Goal: Task Accomplishment & Management: Manage account settings

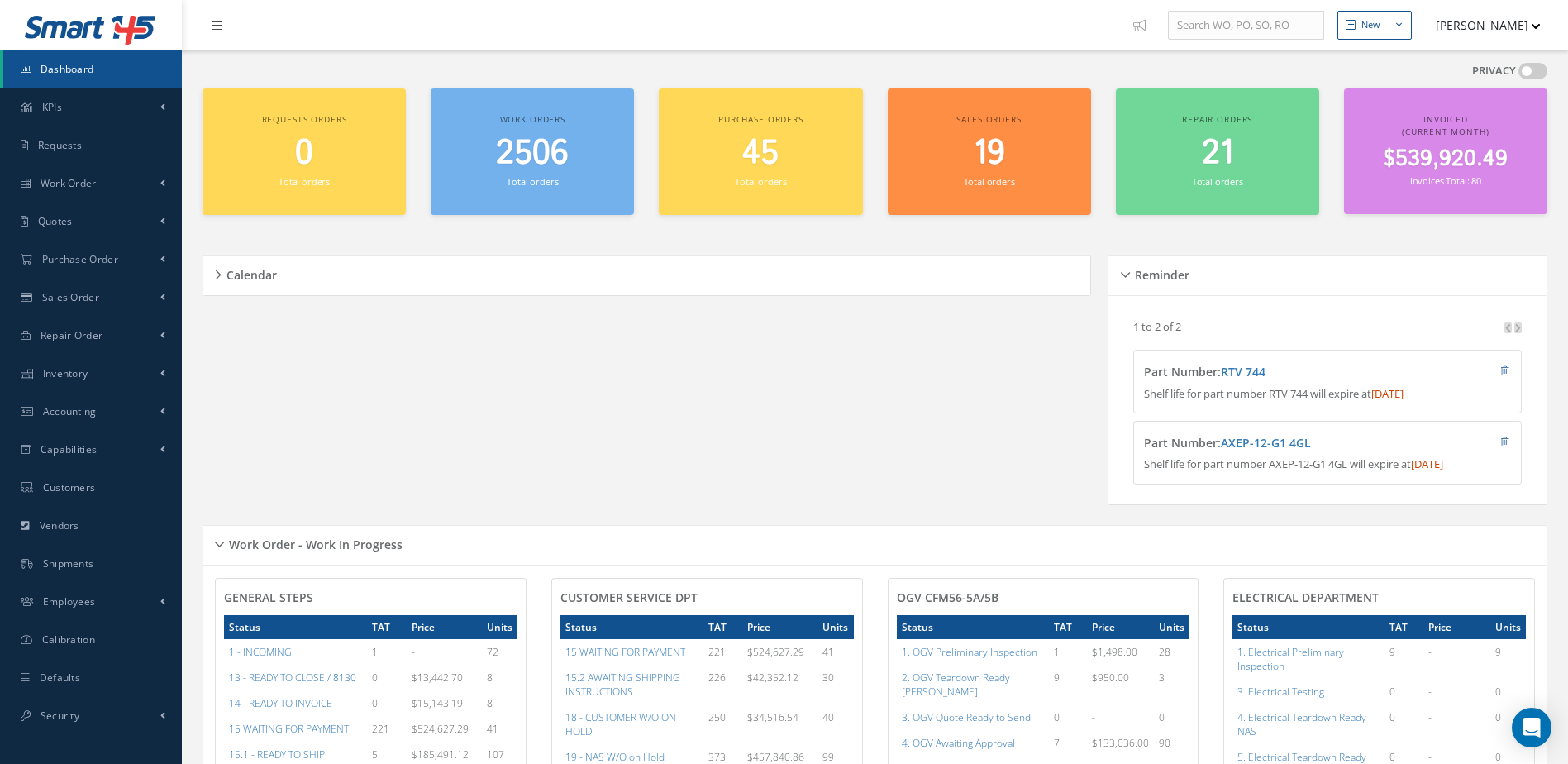
scroll to position [413, 0]
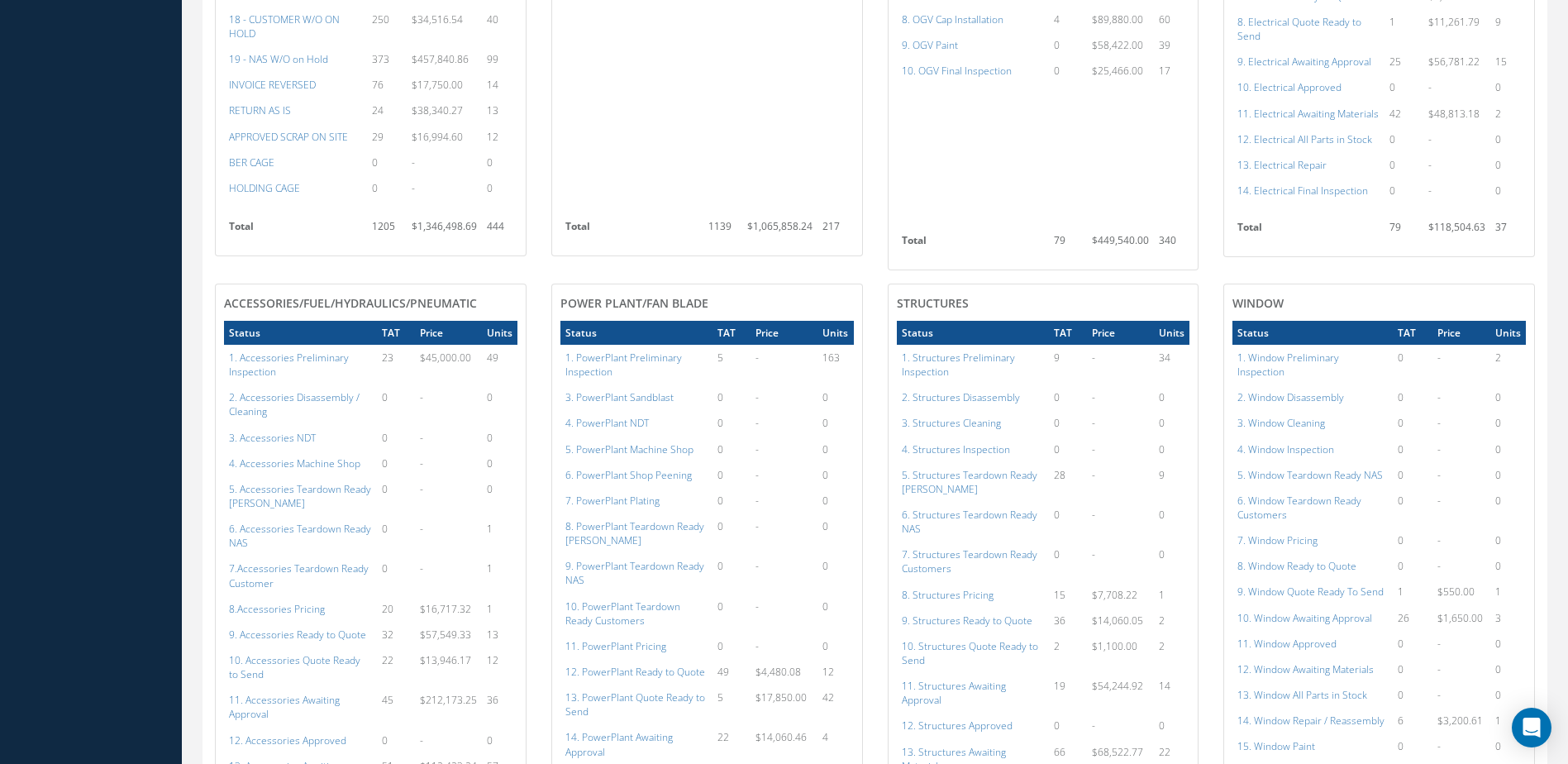
scroll to position [1240, 0]
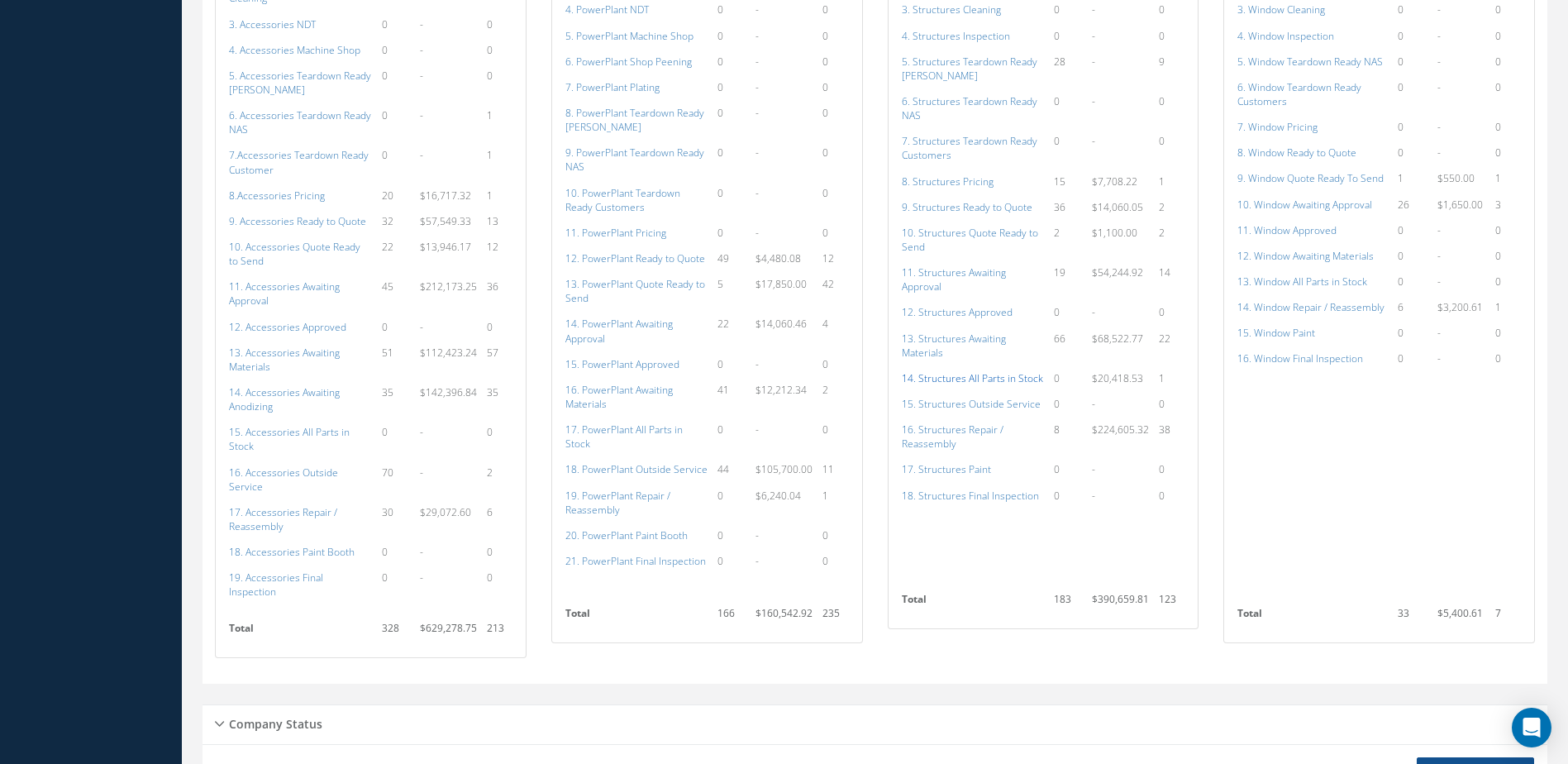
click at [992, 373] on a=154&excludeInternalCustomer=false&excludeInvoicedOrClosed=true&shop_id=3&filtersHidded"] "14. Structures All Parts in Stock" at bounding box center [971, 378] width 141 height 14
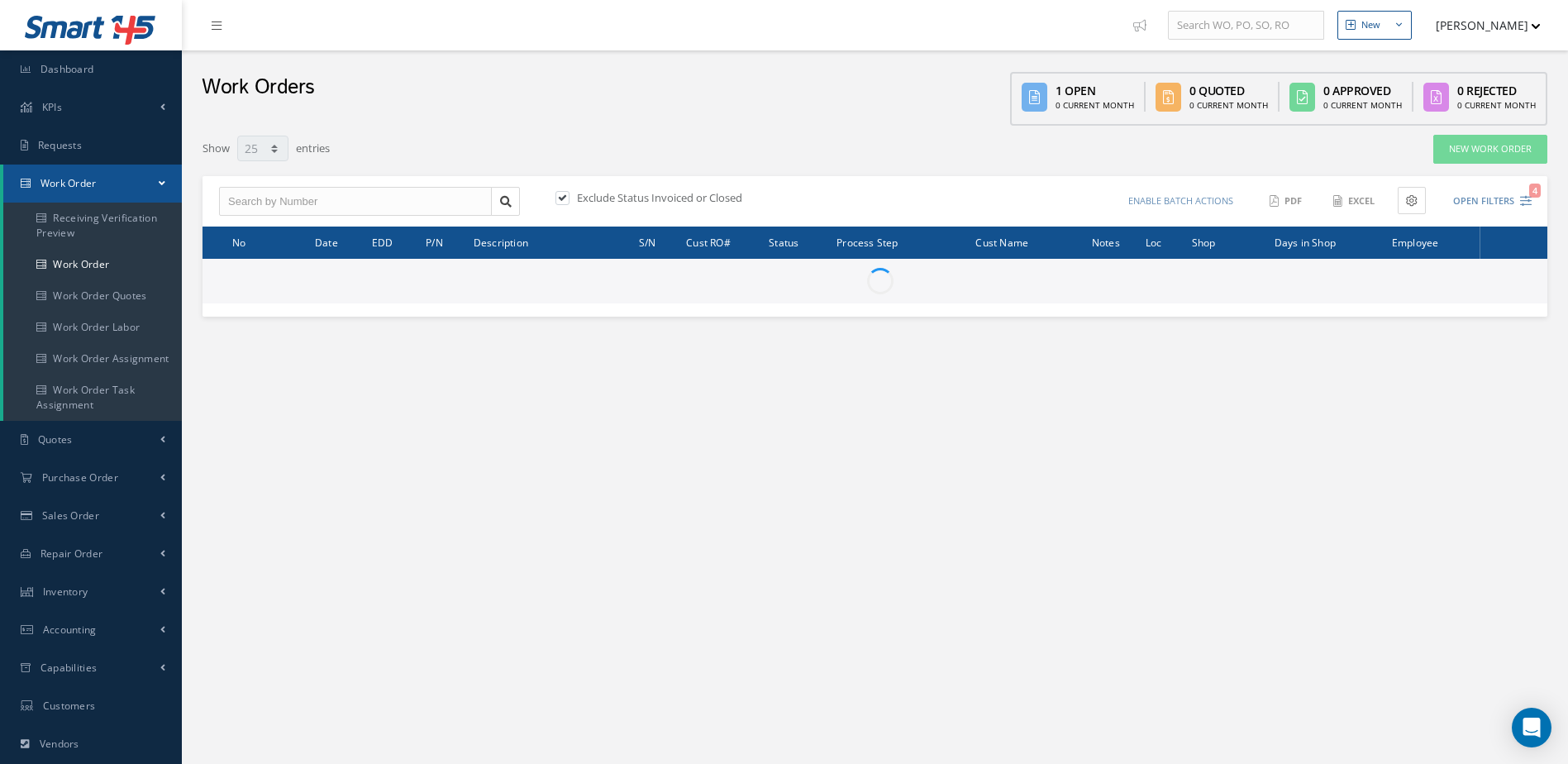
select select "25"
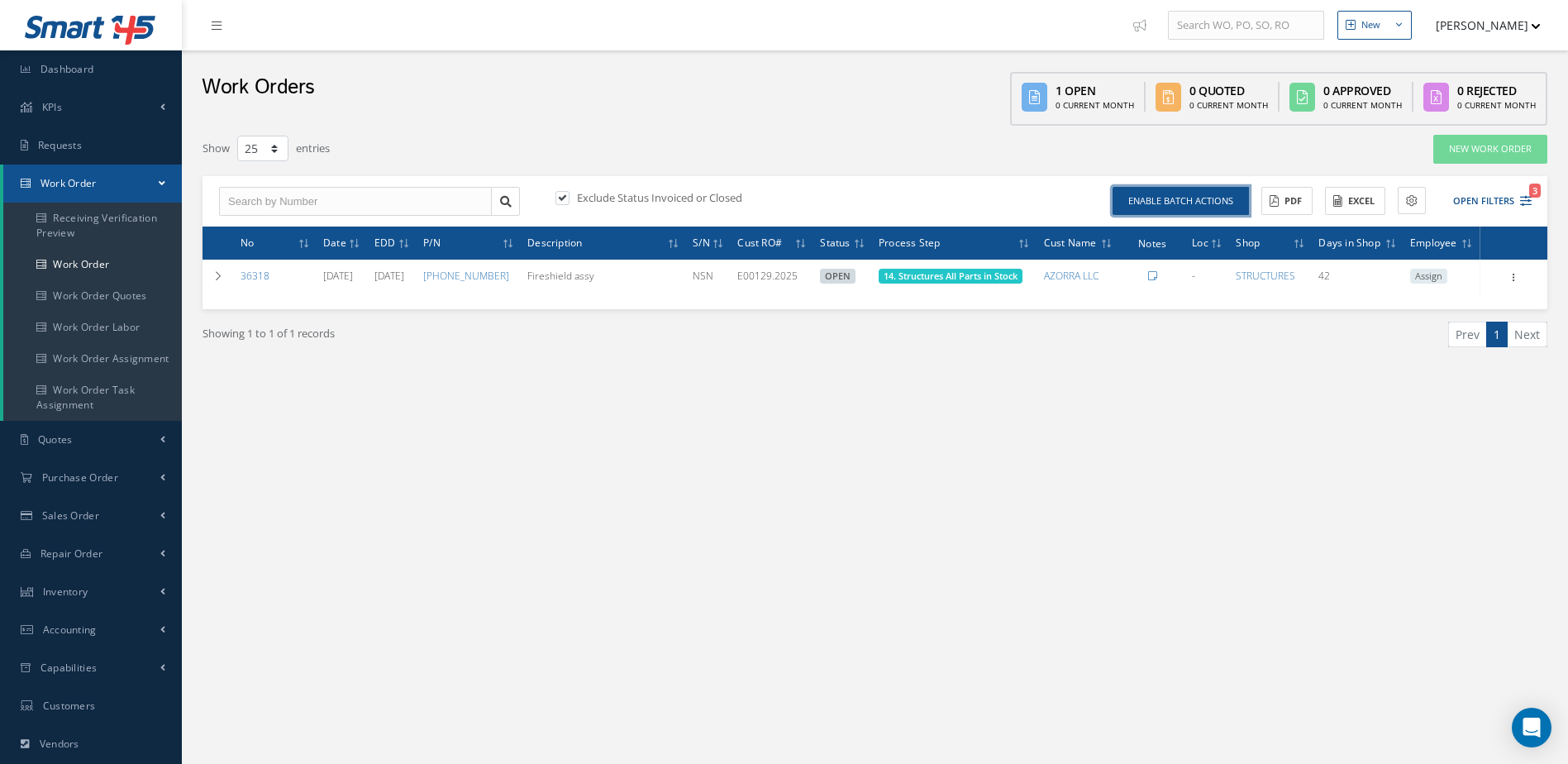
click at [1203, 193] on button "Enable batch actions" at bounding box center [1181, 201] width 136 height 29
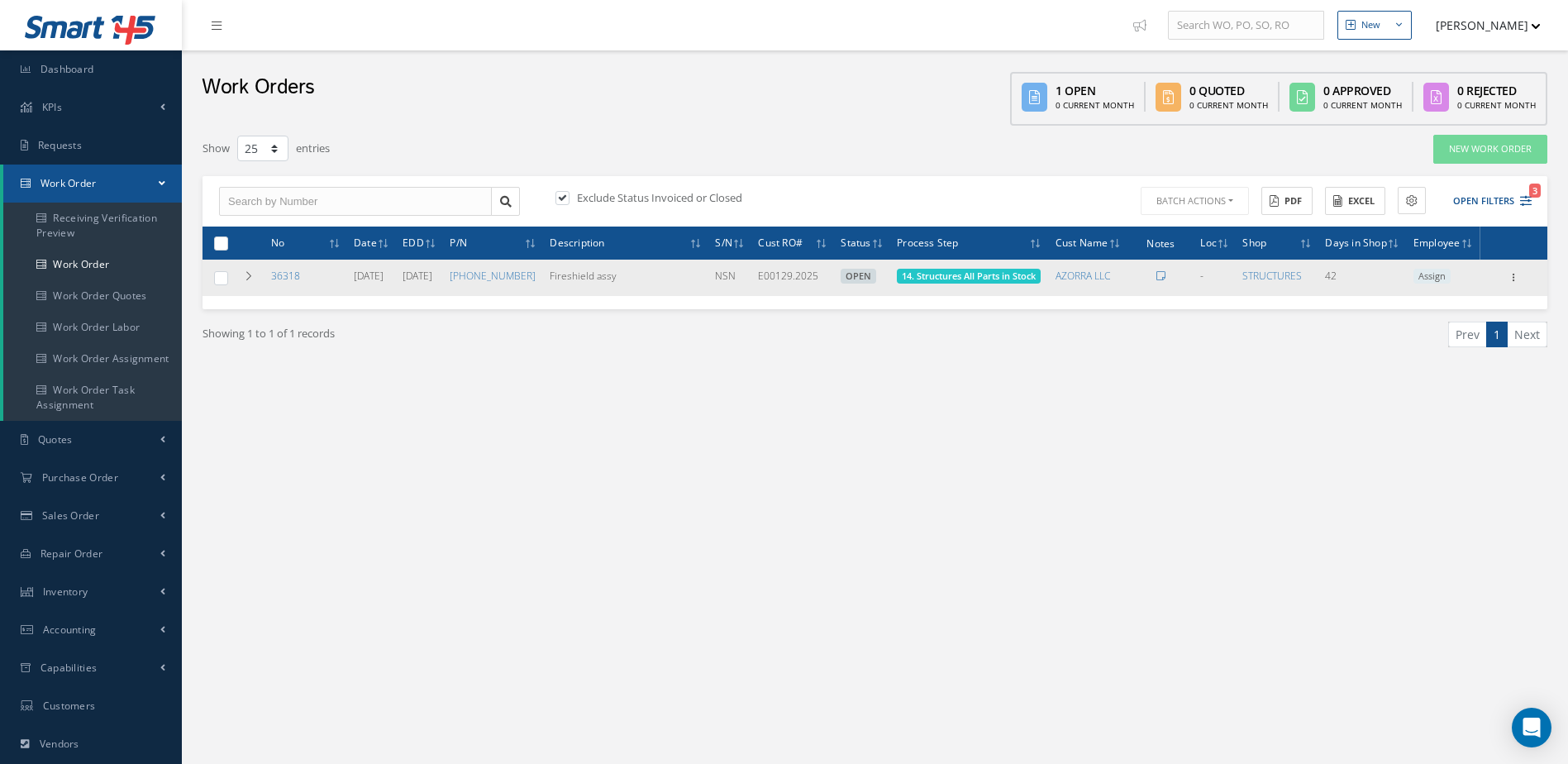
click at [228, 284] on label at bounding box center [228, 277] width 0 height 14
click at [225, 284] on input "checkbox" at bounding box center [221, 279] width 11 height 11
checkbox input "true"
click at [973, 282] on span "14. Structures All Parts in Stock" at bounding box center [968, 275] width 134 height 12
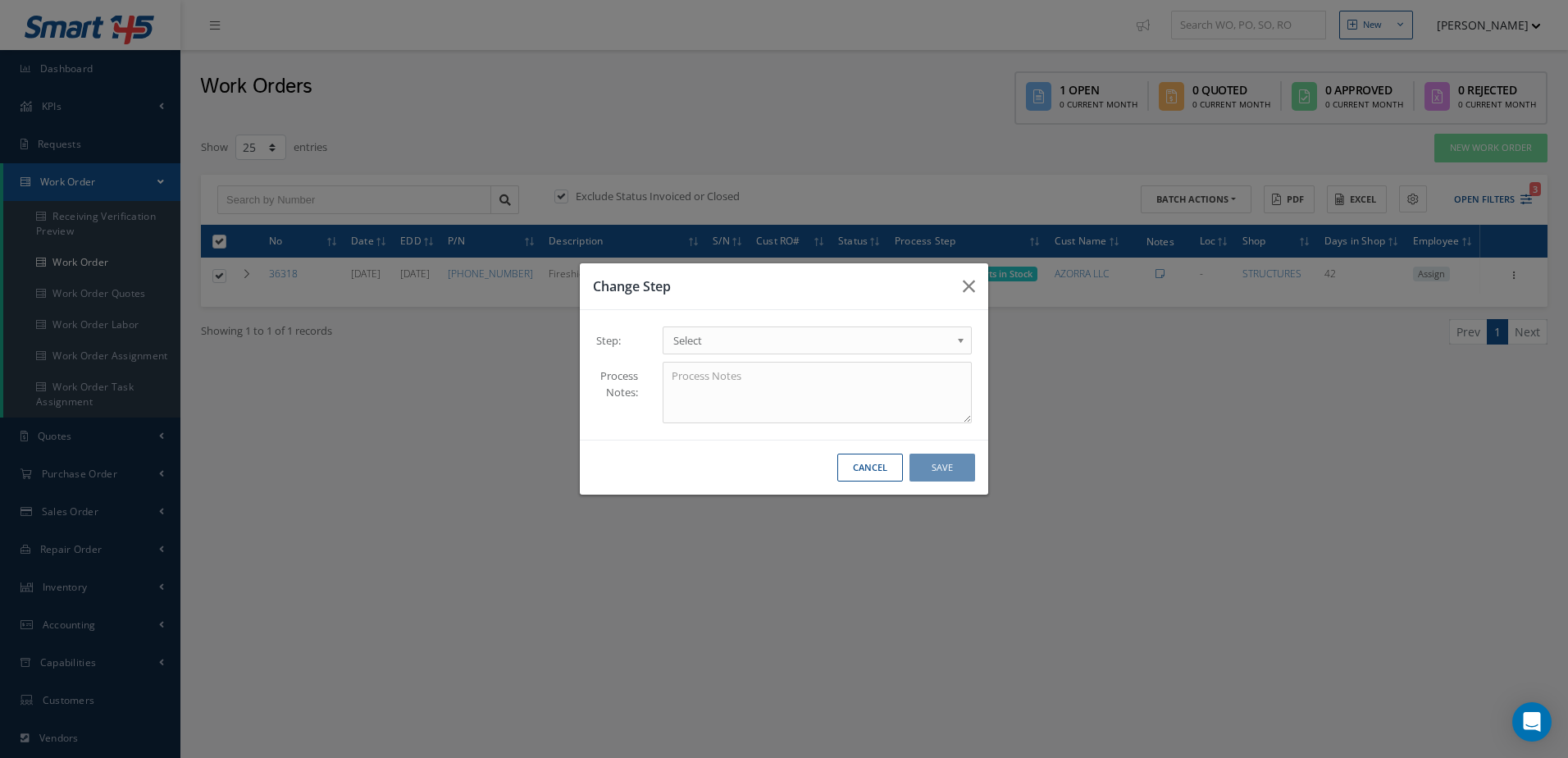
click at [703, 339] on span "Select" at bounding box center [811, 340] width 277 height 20
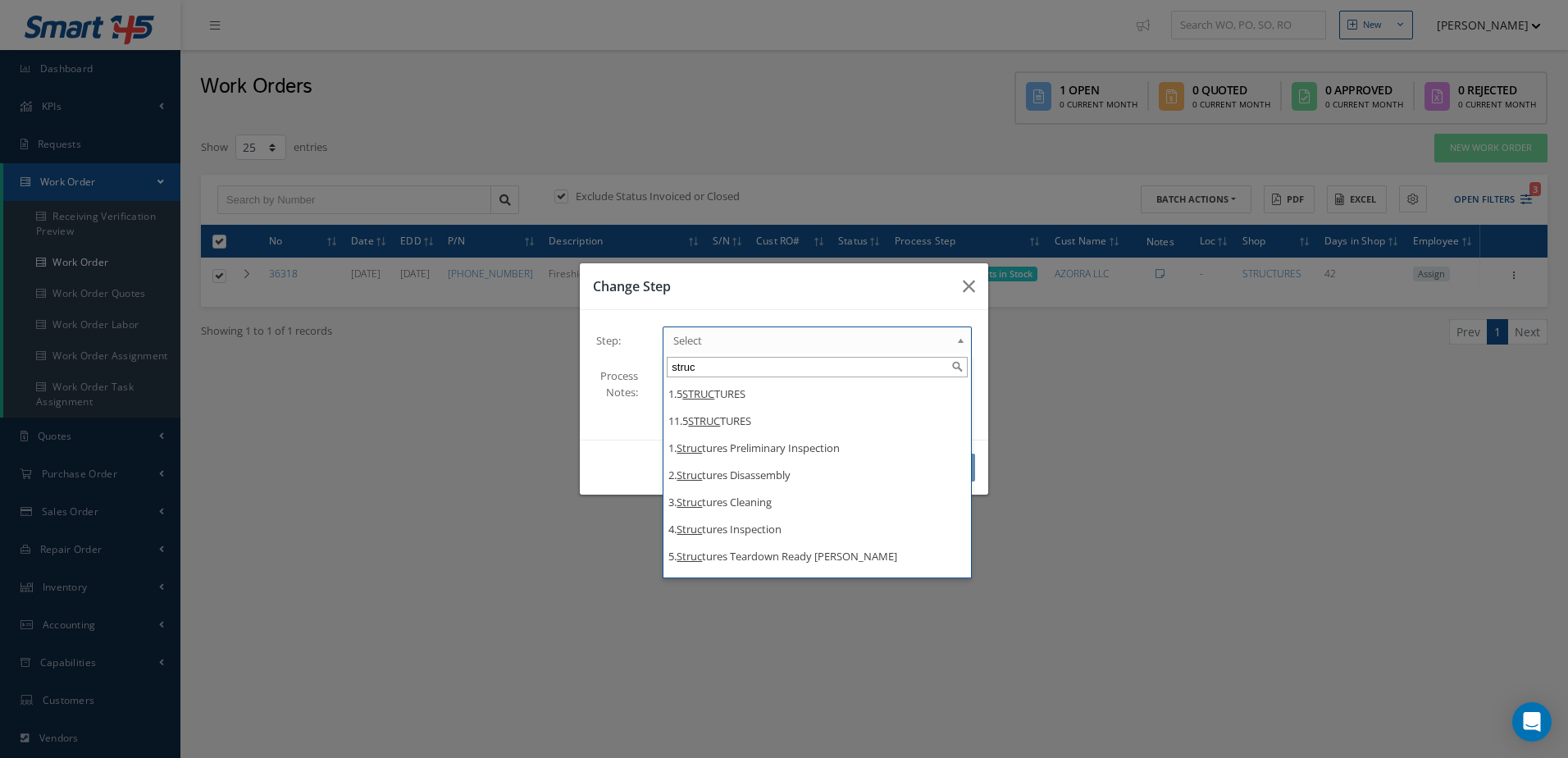
type input "struc"
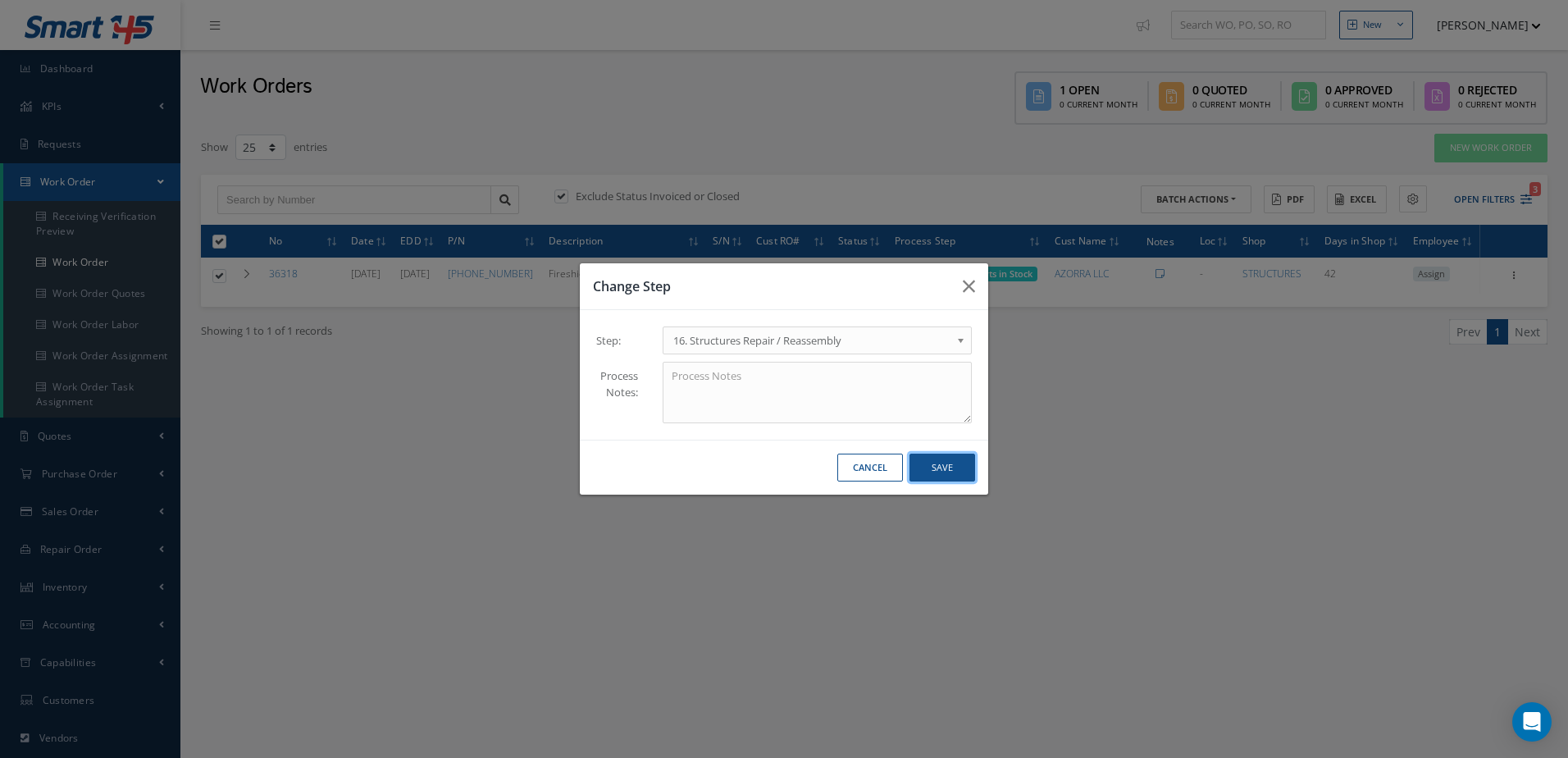
click at [952, 466] on button "Save" at bounding box center [942, 468] width 66 height 29
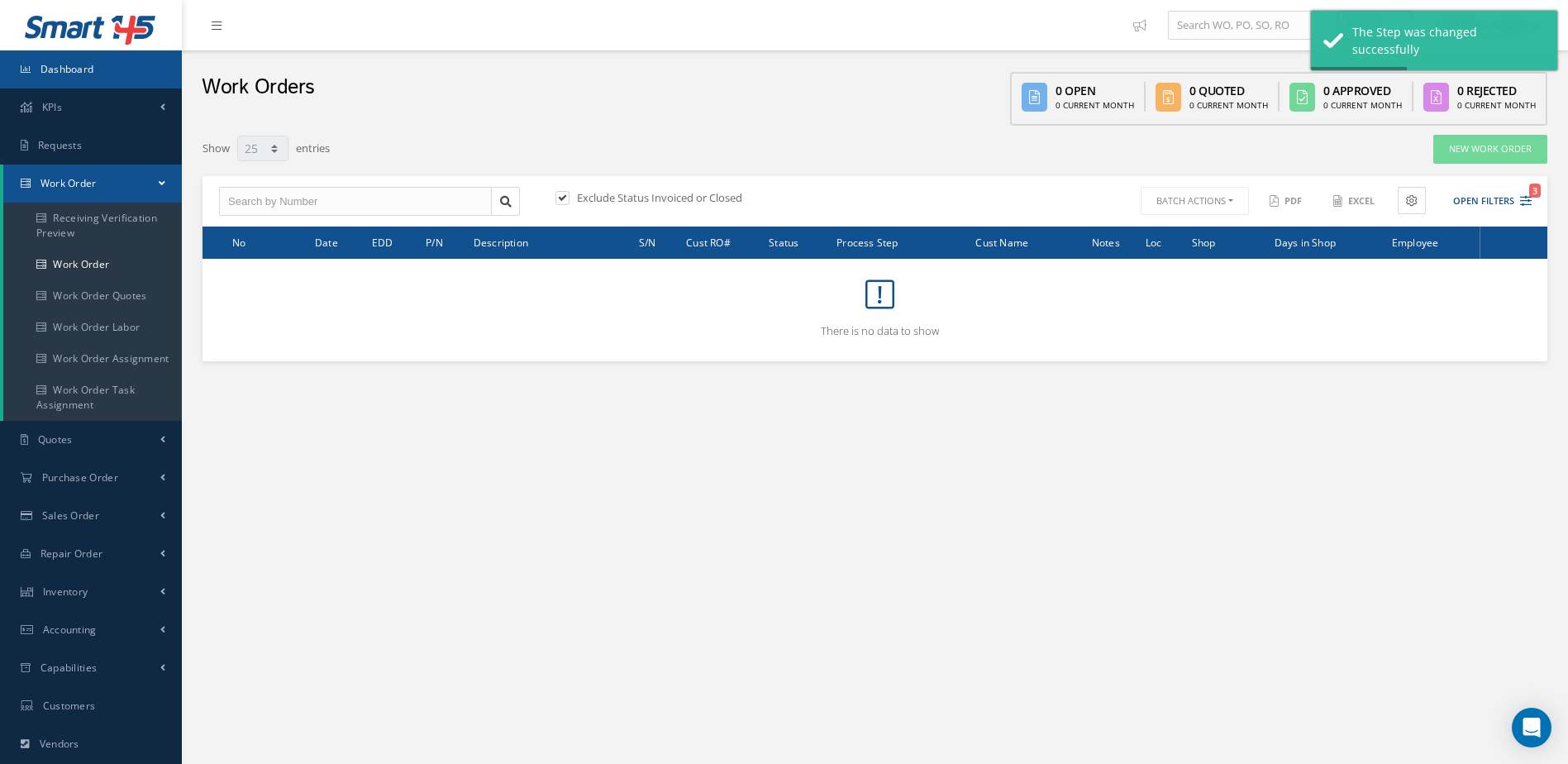
click at [55, 57] on link "Dashboard" at bounding box center [90, 69] width 182 height 38
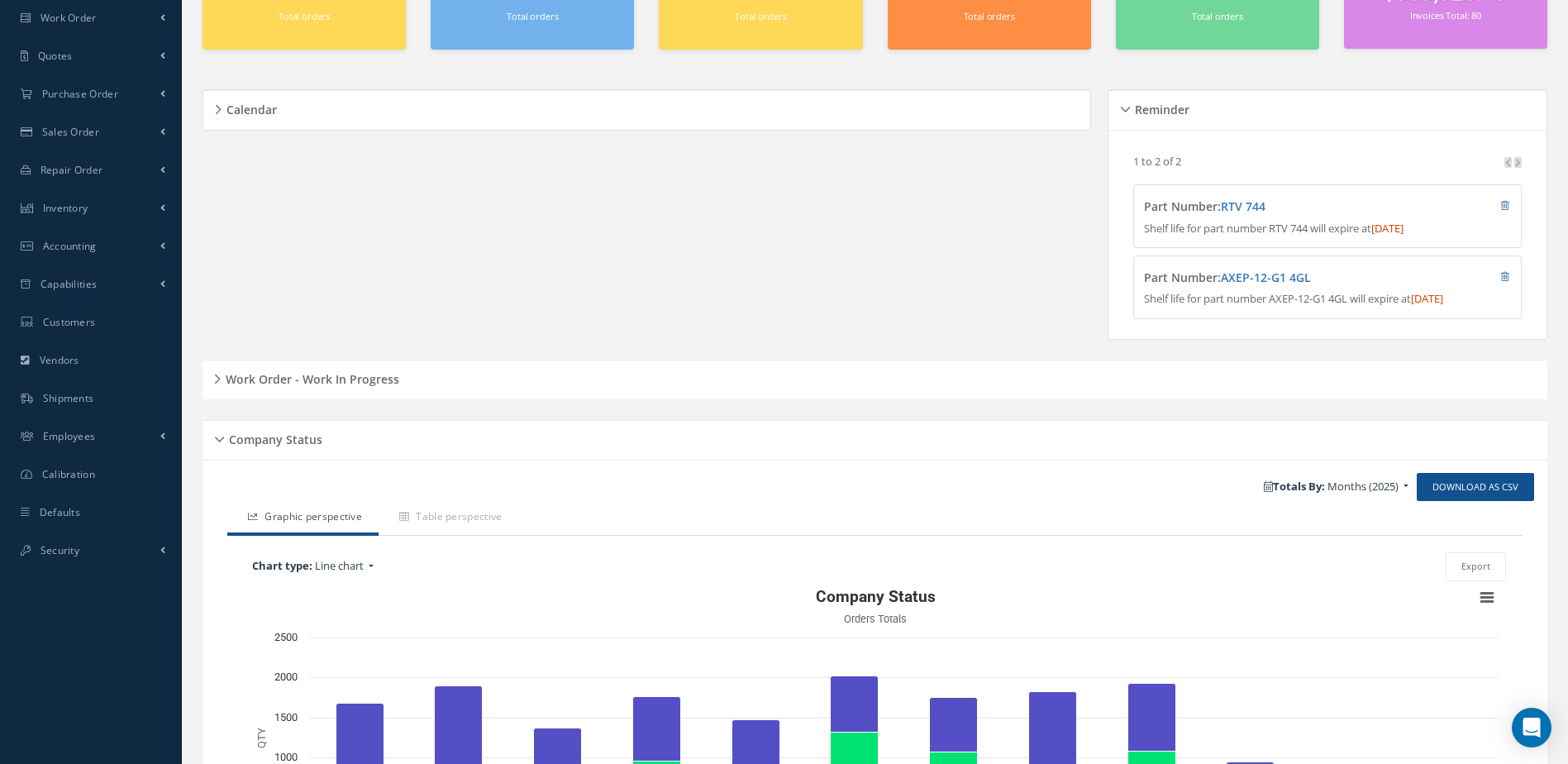
scroll to position [331, 0]
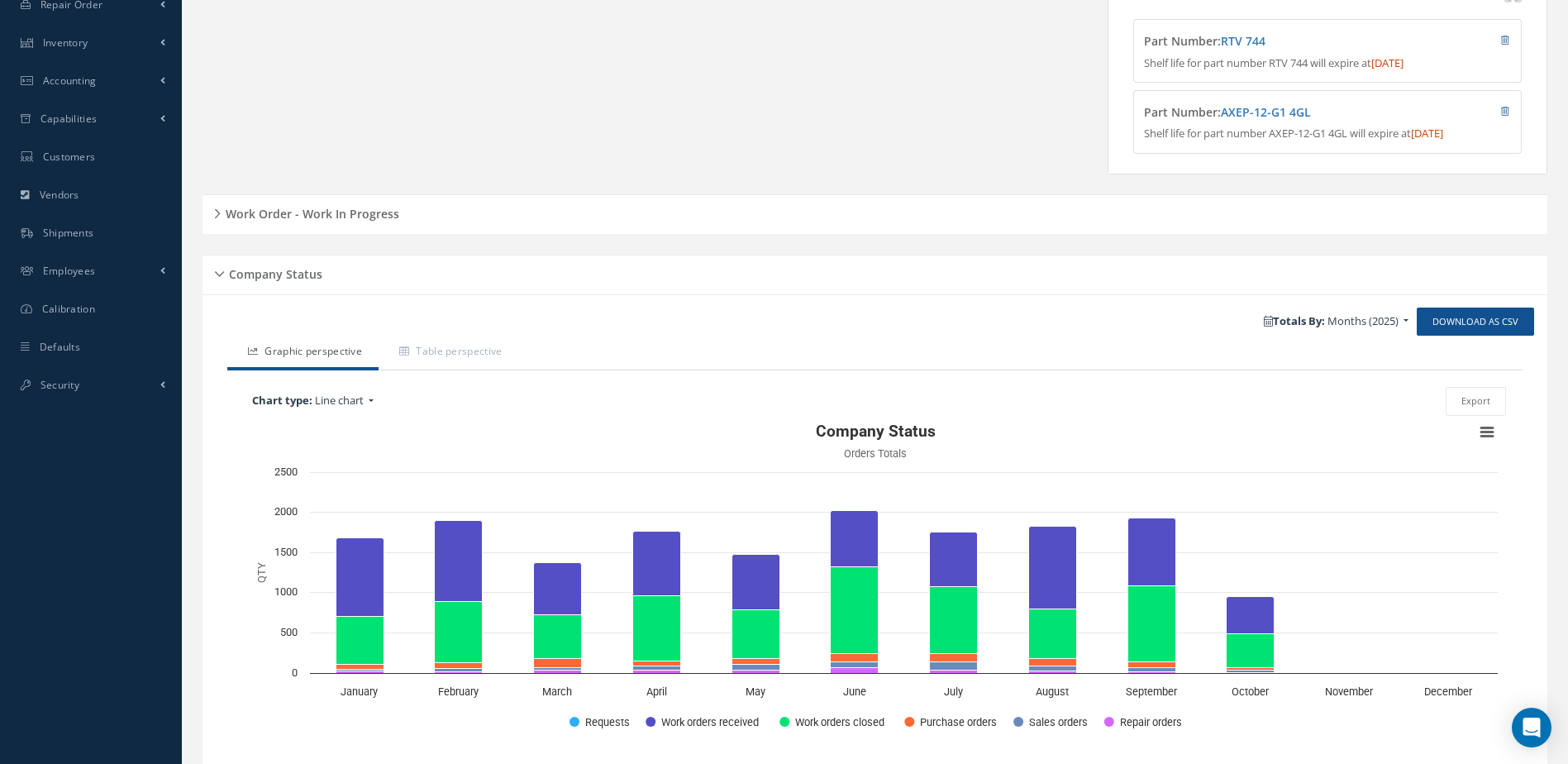
click at [341, 222] on h5 "Work Order - Work In Progress" at bounding box center [310, 211] width 179 height 20
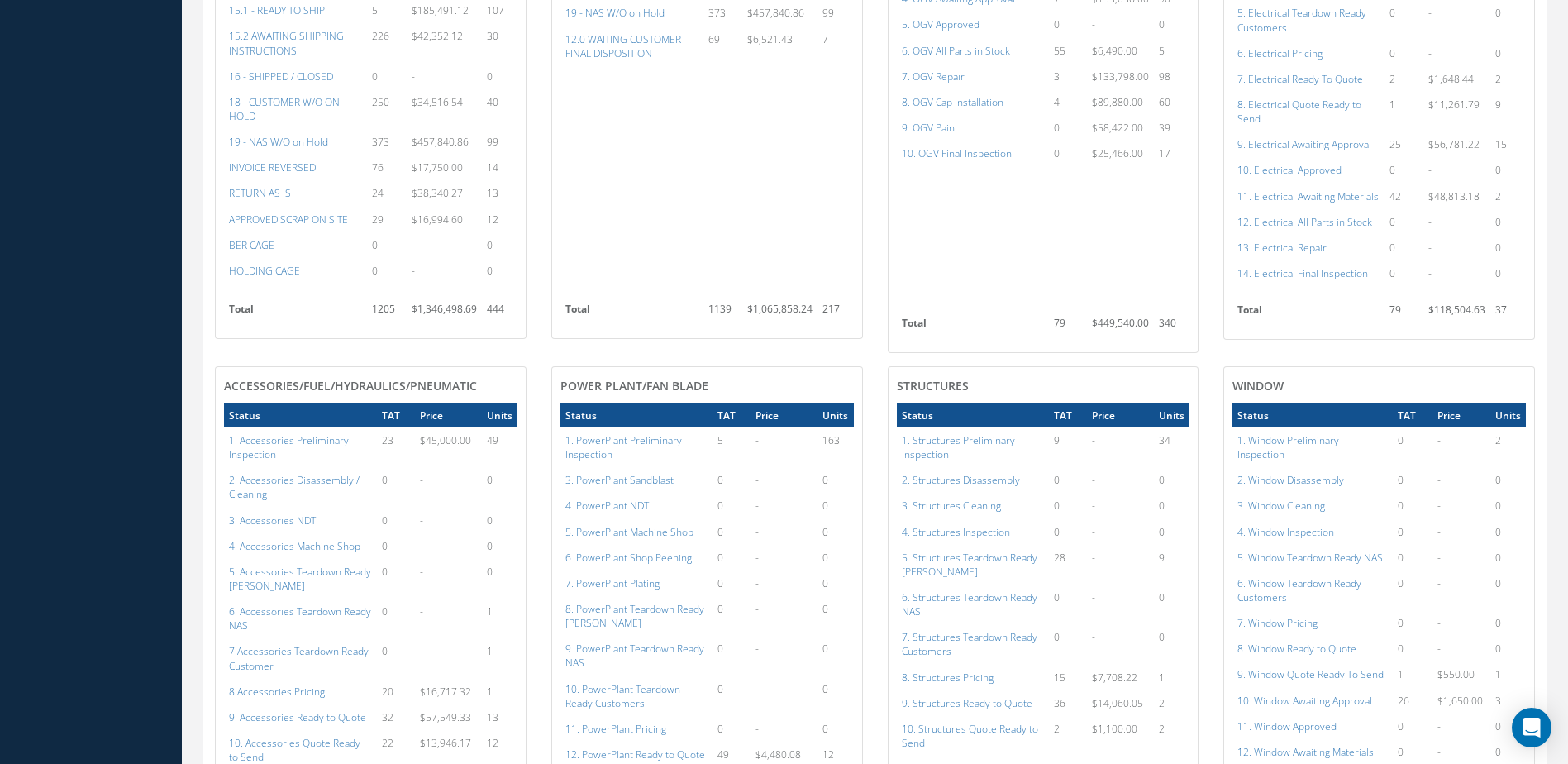
scroll to position [1157, 0]
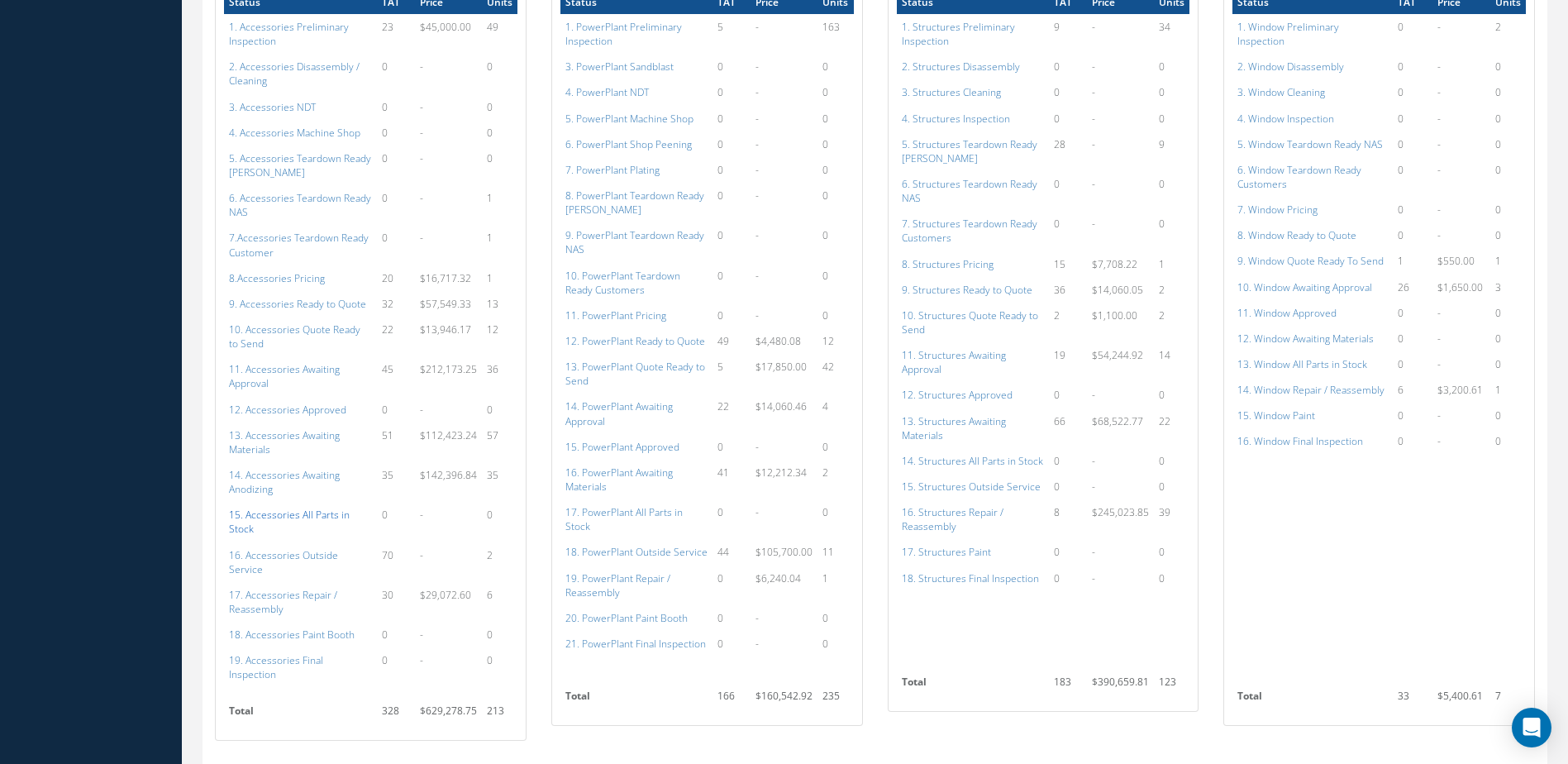
click at [299, 509] on a=115&excludeInternalCustomer=false&excludeInvoicedOrClosed=true&shop_id=14&filtersHidded"] "15. Accessories All Parts in Stock" at bounding box center [289, 521] width 121 height 28
click at [650, 340] on a=131&excludeInternalCustomer=false&excludeInvoicedOrClosed=true&shop_id=15&filtersHidded"] "12. PowerPlant Ready to Quote" at bounding box center [634, 341] width 139 height 14
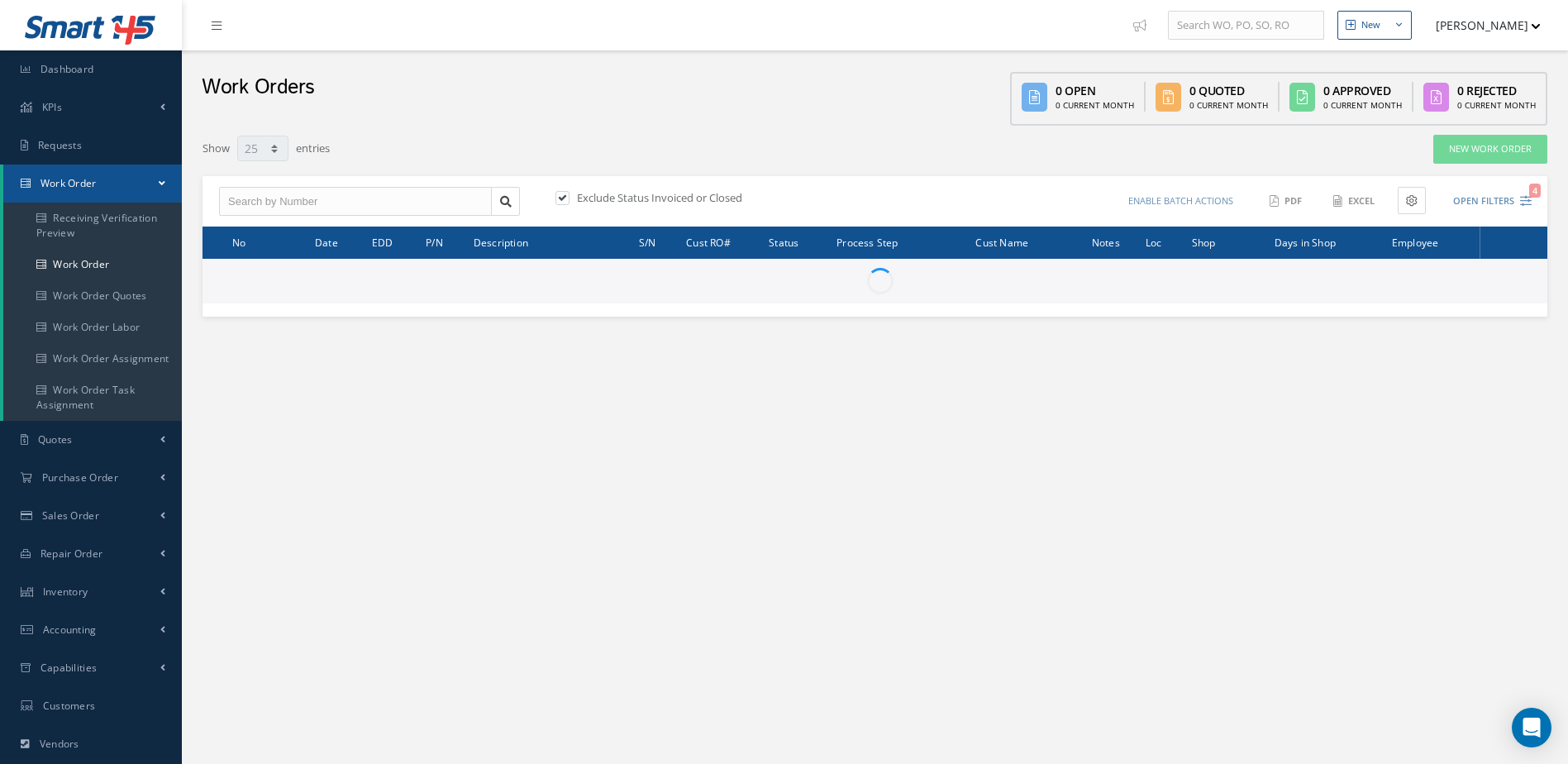
select select "25"
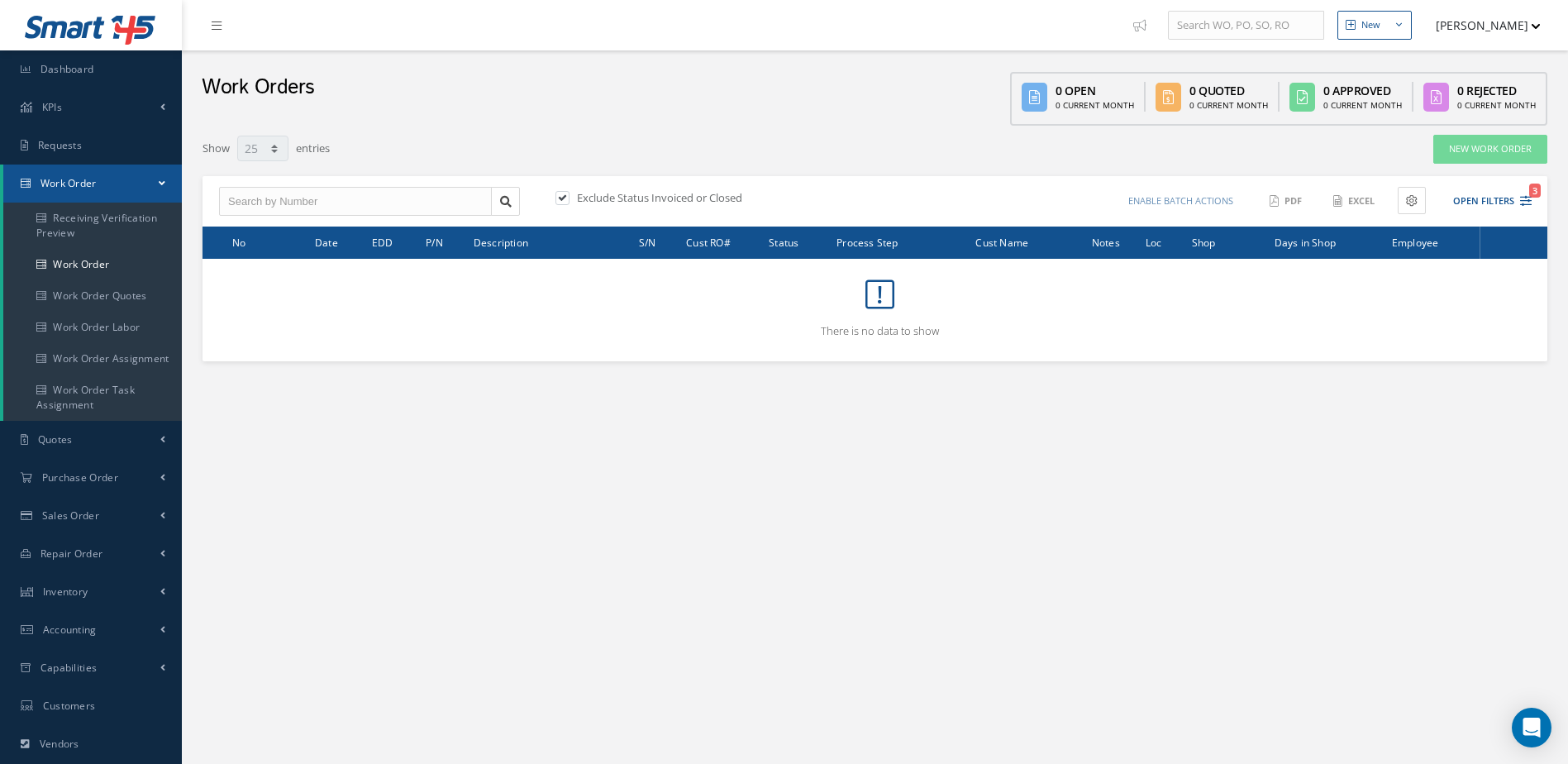
drag, startPoint x: 451, startPoint y: 91, endPoint x: 331, endPoint y: 68, distance: 122.2
click at [451, 91] on div "Work Orders 0 Open 0 Current Month 0 Quoted 0 Current Month 0 Approved 0 Curren…" at bounding box center [874, 87] width 1385 height 75
click at [92, 70] on span "Dashboard" at bounding box center [67, 69] width 54 height 14
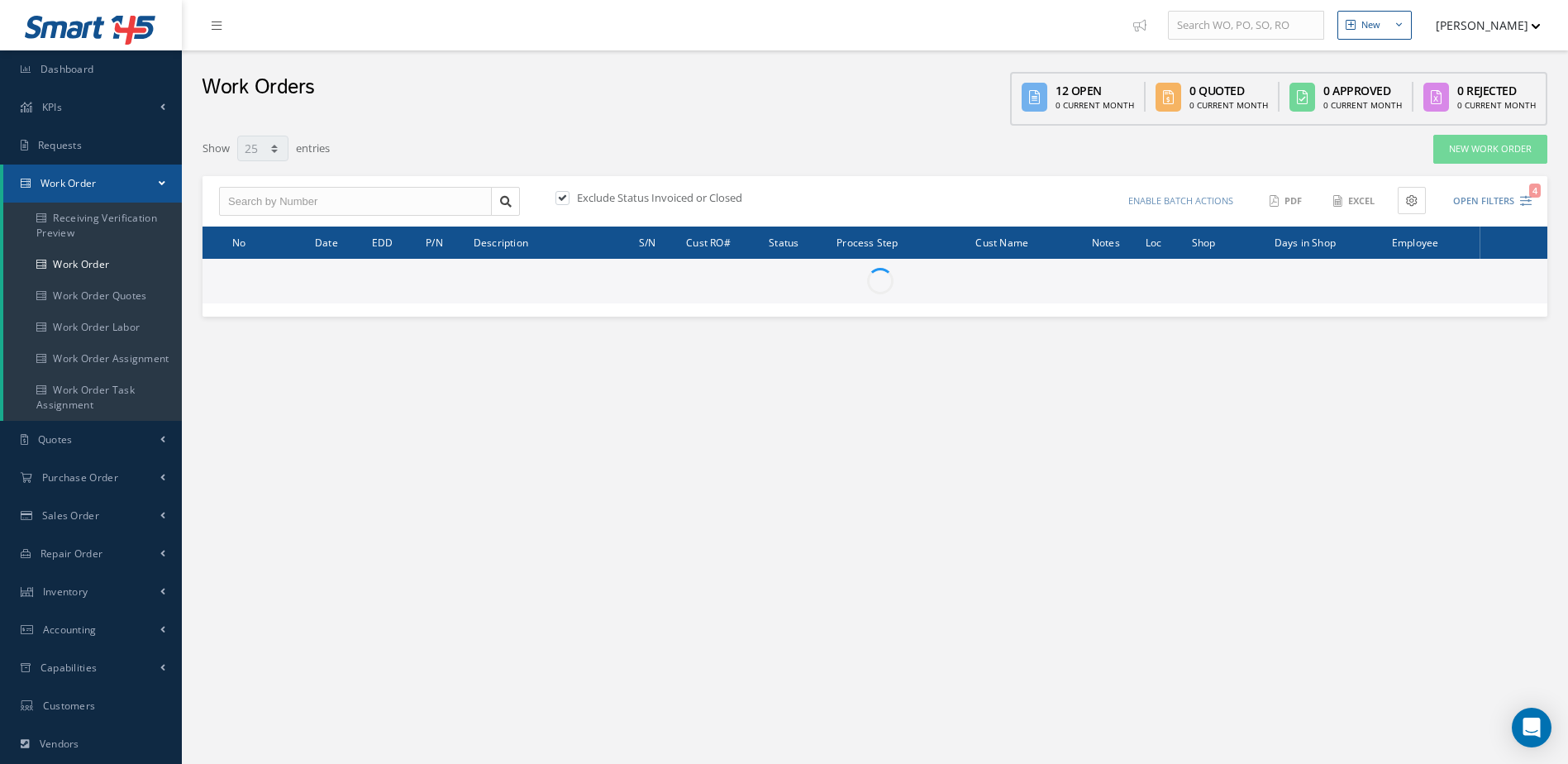
select select "25"
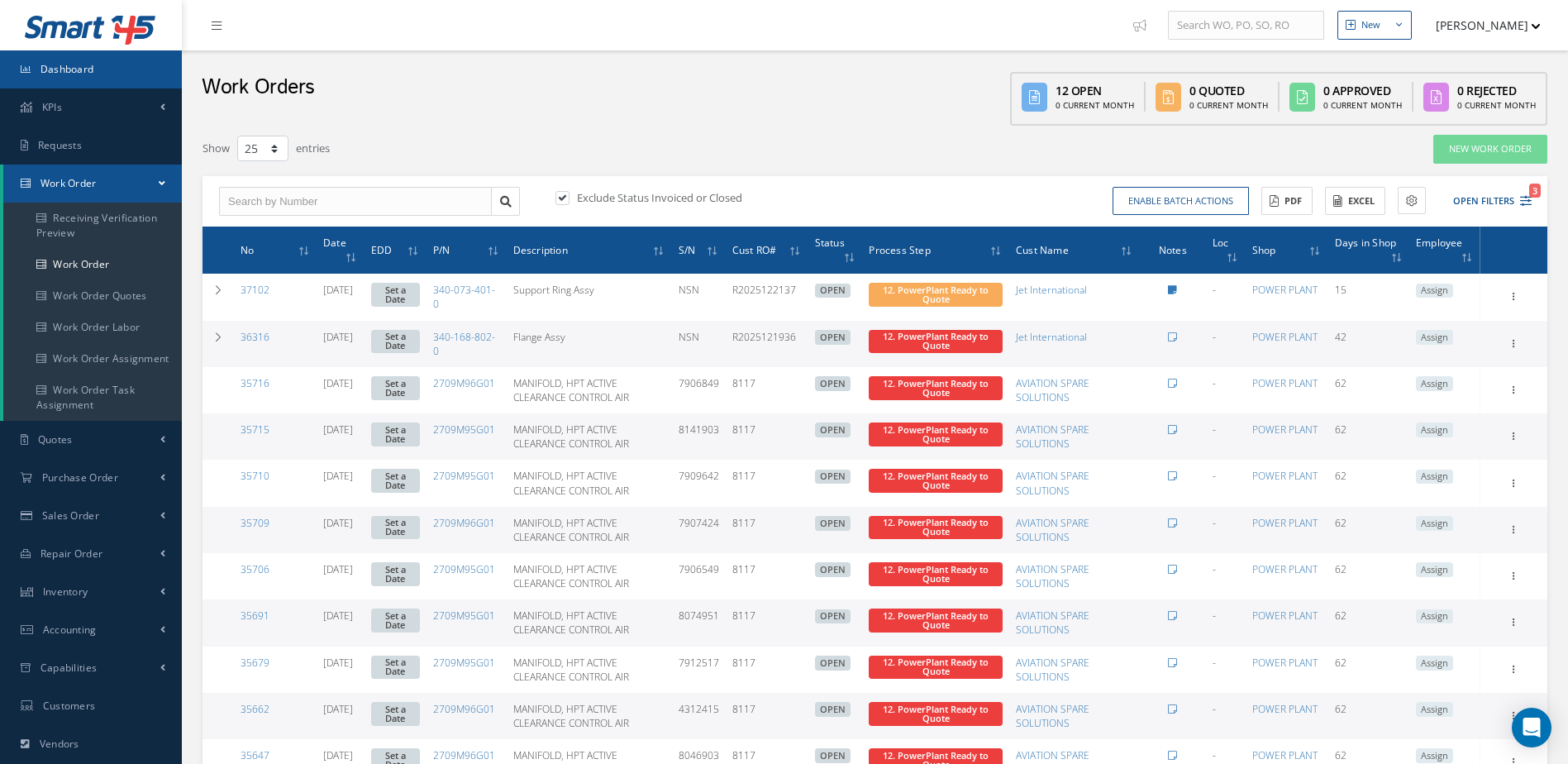
click at [103, 75] on link "Dashboard" at bounding box center [90, 69] width 182 height 38
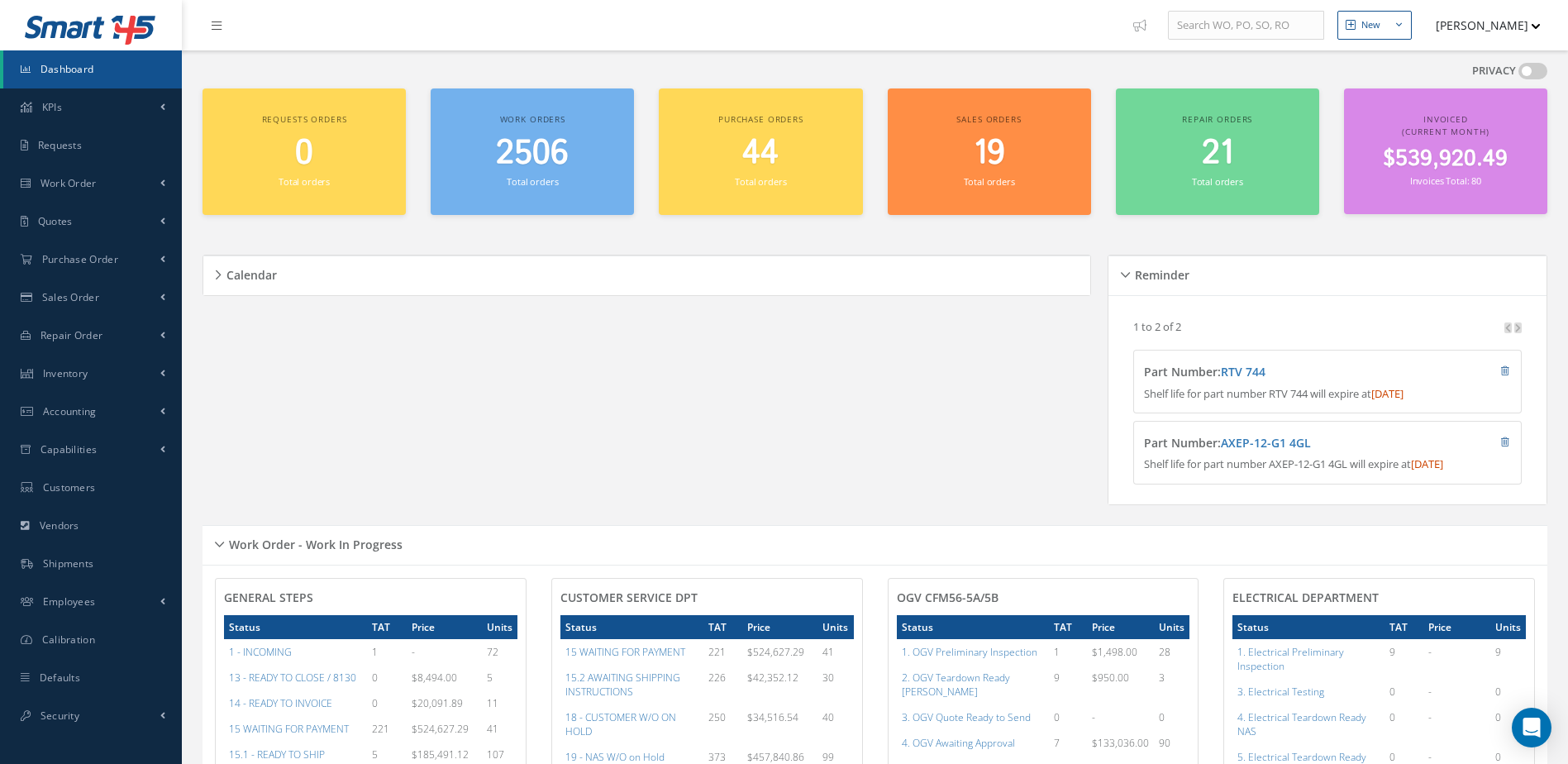
click at [97, 55] on link "Dashboard" at bounding box center [92, 69] width 179 height 38
click at [1419, 241] on div "Reminder Loading… 1 to 2 of 2 Part Number : RTV 744 Shelf life for part number …" at bounding box center [1323, 380] width 448 height 290
click at [1385, 242] on div "Reminder Loading… 1 to 2 of 2 Part Number : RTV 744 Shelf life for part number …" at bounding box center [1323, 380] width 448 height 290
